Goal: Information Seeking & Learning: Learn about a topic

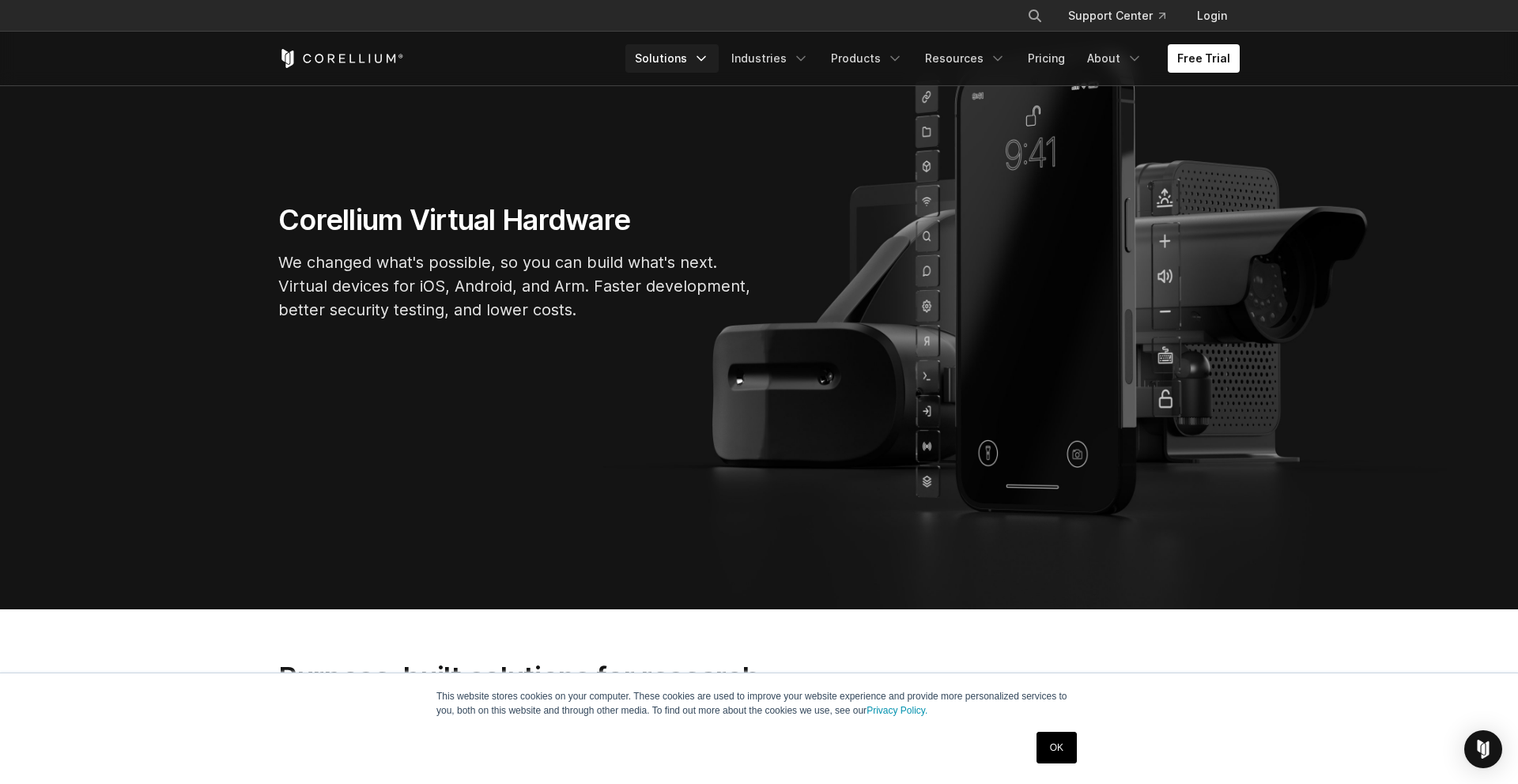
scroll to position [207, 0]
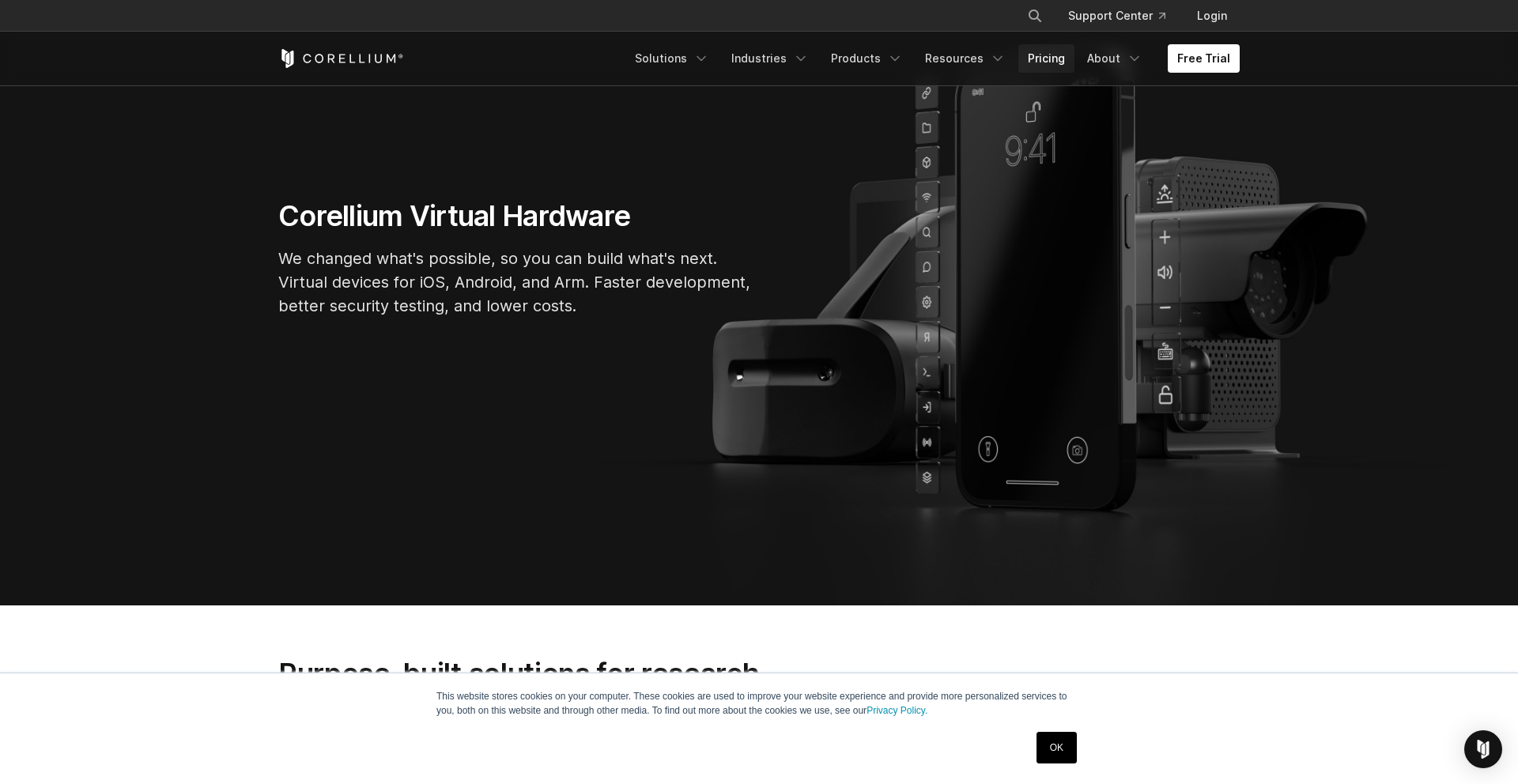
click at [1054, 58] on link "Pricing" at bounding box center [1046, 58] width 56 height 28
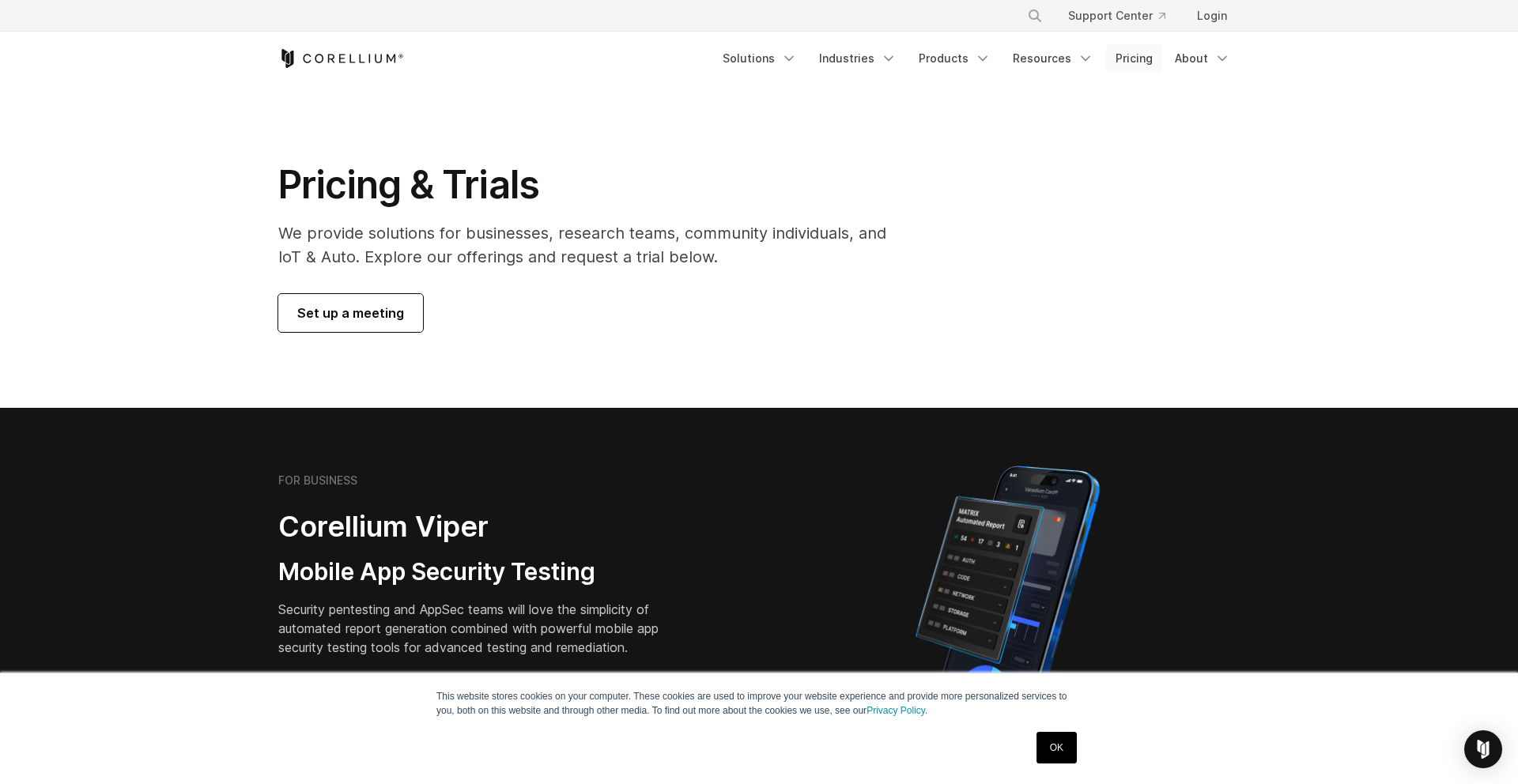
click at [1133, 60] on link "Pricing" at bounding box center [1134, 58] width 56 height 28
